Goal: Find specific page/section: Find specific page/section

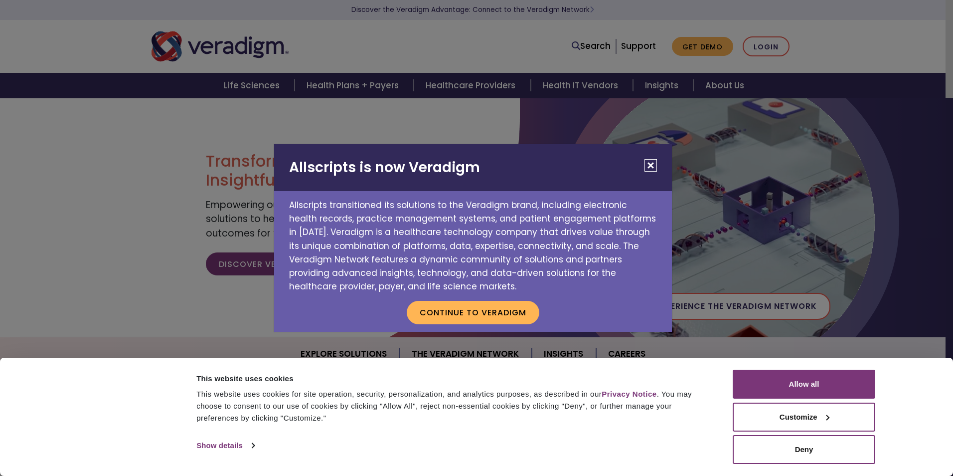
click at [649, 163] on button "Close" at bounding box center [651, 165] width 12 height 12
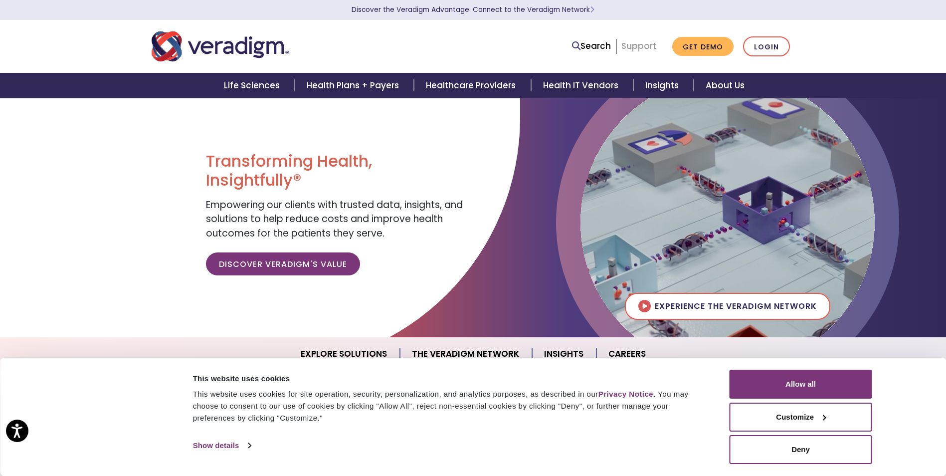
click at [642, 48] on link "Support" at bounding box center [638, 46] width 35 height 12
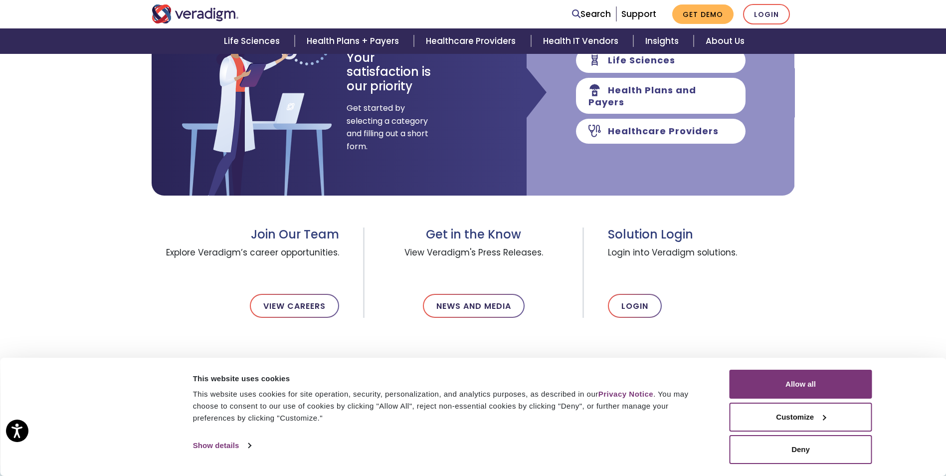
scroll to position [199, 0]
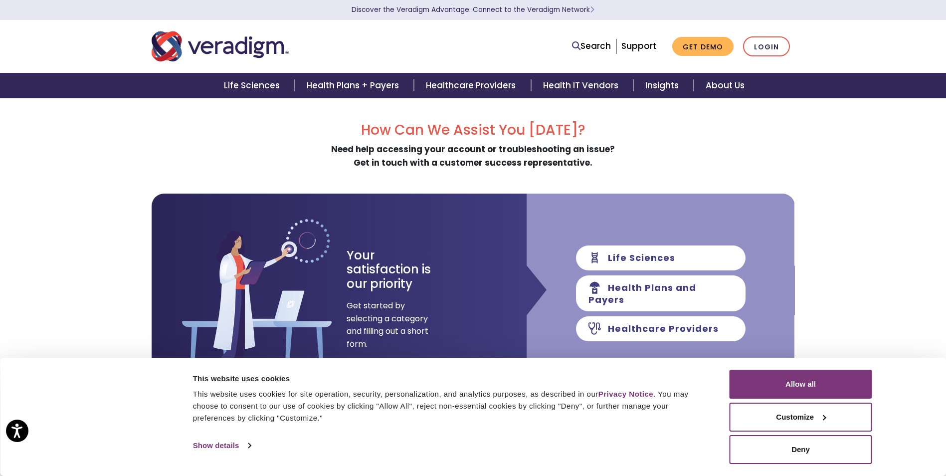
click at [661, 404] on div "This website uses cookies for site operation, security, personalization, and an…" at bounding box center [450, 406] width 514 height 36
click at [740, 390] on button "Allow all" at bounding box center [801, 384] width 143 height 29
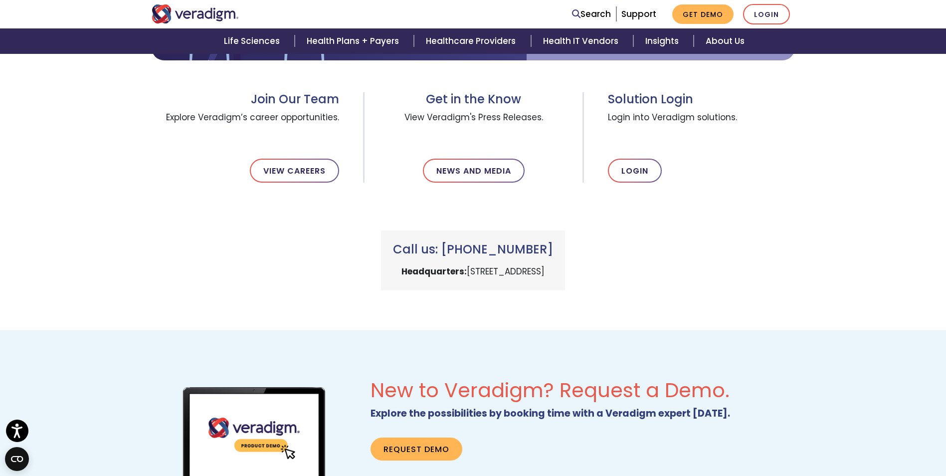
scroll to position [349, 0]
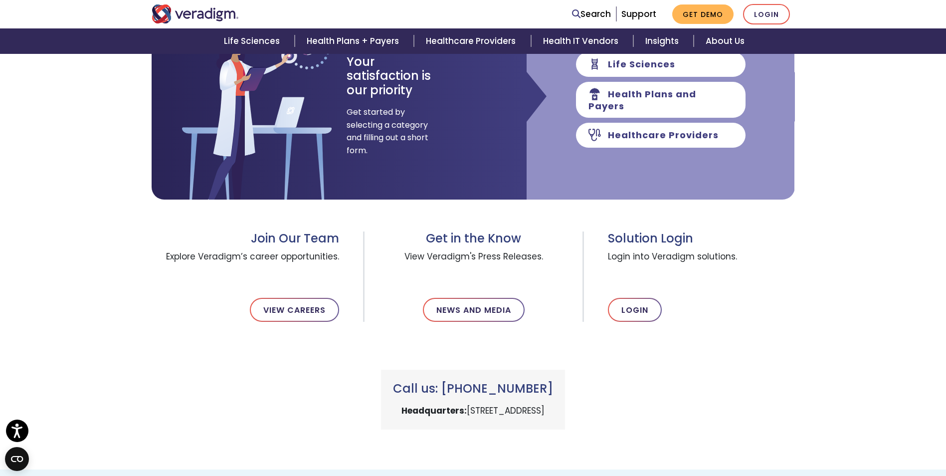
scroll to position [199, 0]
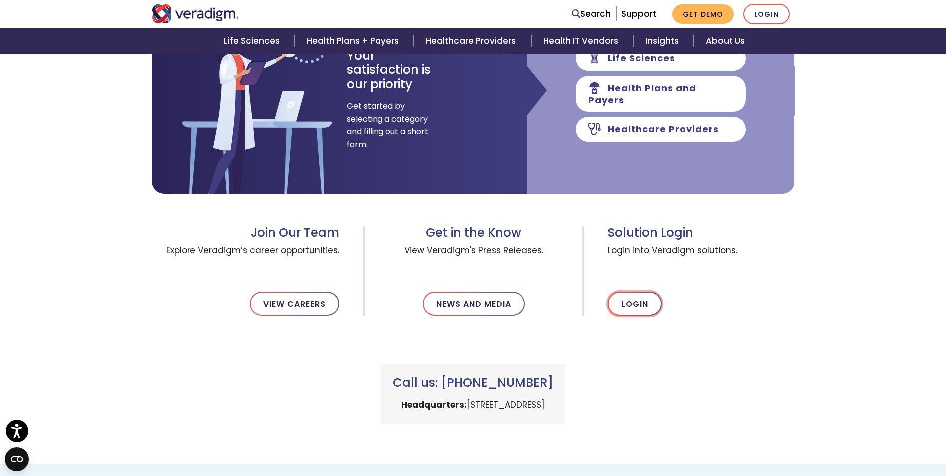
click at [627, 305] on link "Login" at bounding box center [635, 304] width 54 height 24
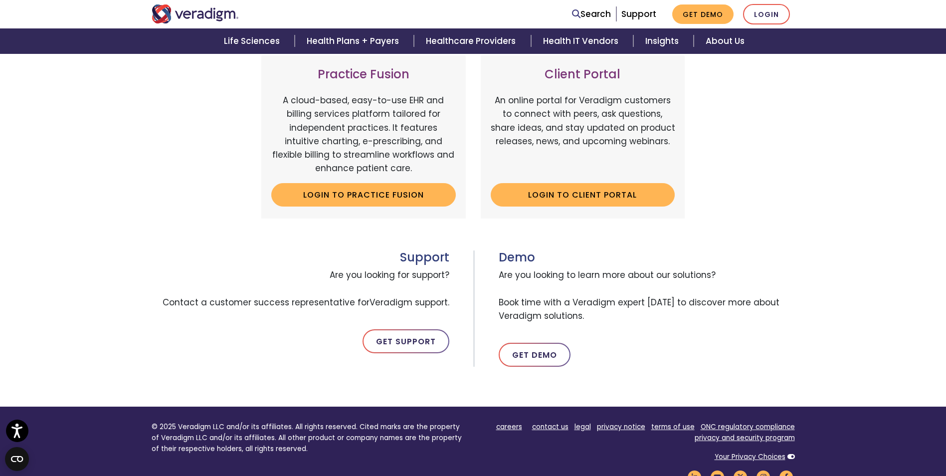
scroll to position [349, 0]
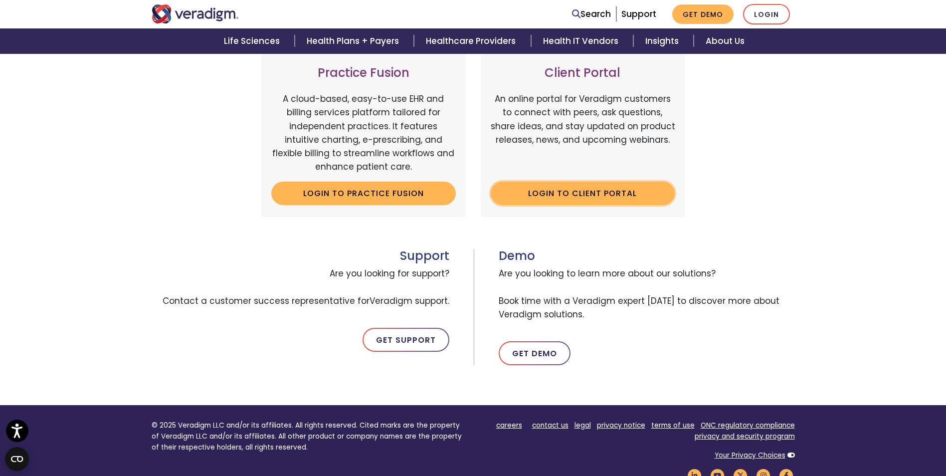
click at [572, 190] on link "Login to Client Portal" at bounding box center [583, 193] width 185 height 23
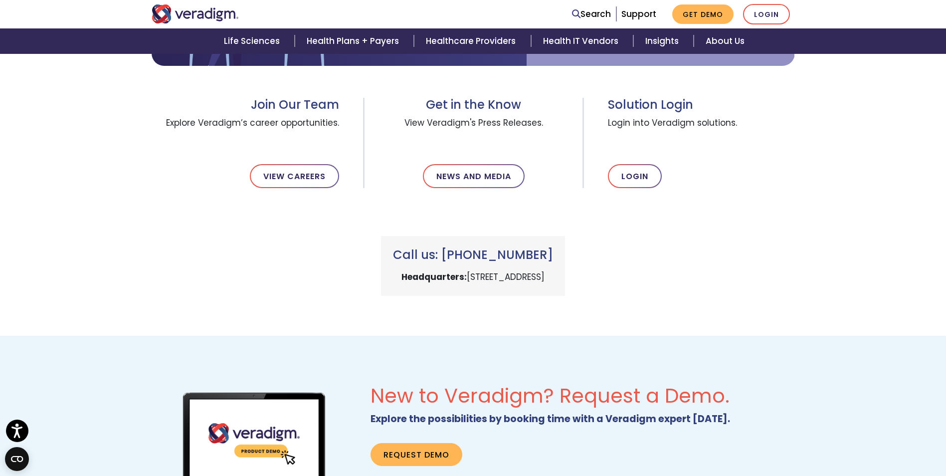
scroll to position [299, 0]
